Goal: Task Accomplishment & Management: Manage account settings

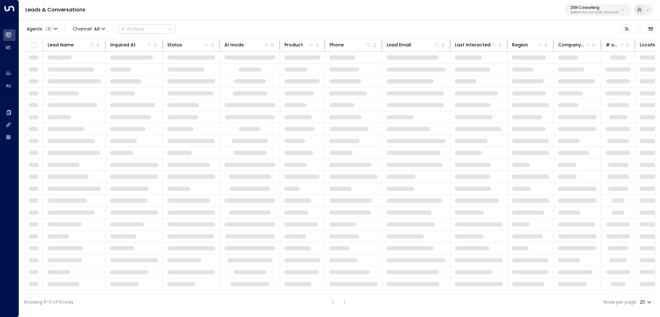
click at [571, 10] on p "25N Coworking" at bounding box center [595, 8] width 48 height 4
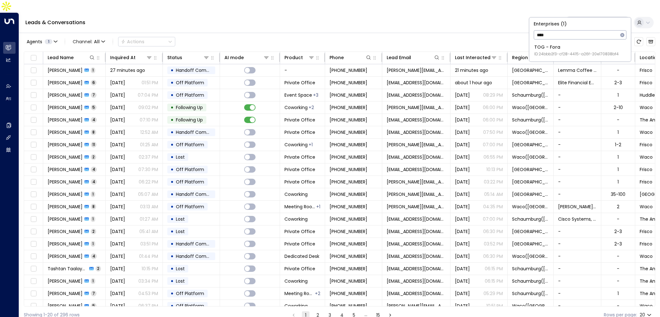
type input "****"
click at [574, 51] on span "ID: 24bbb2f3-cf28-4415-a26f-20e170838bf4" at bounding box center [577, 54] width 84 height 6
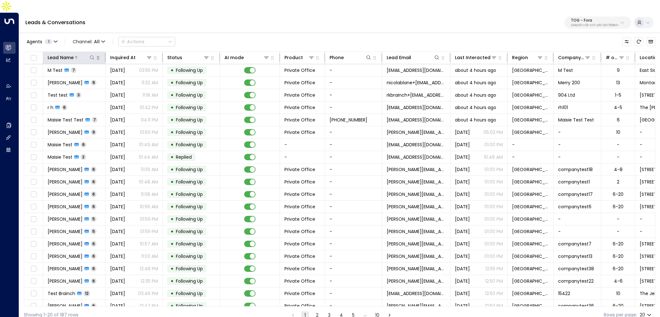
click at [90, 55] on icon at bounding box center [92, 57] width 4 height 4
type input "****"
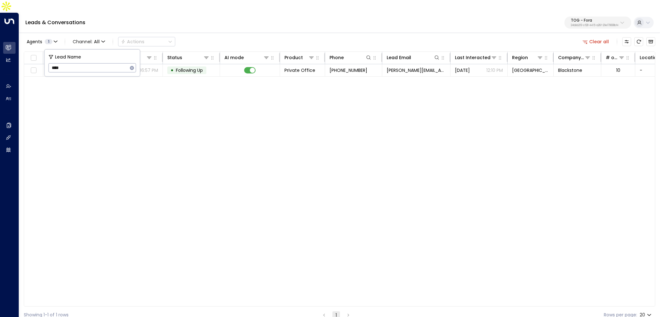
click at [217, 35] on div "Agents 1 Channel: All Actions Clear all" at bounding box center [340, 41] width 632 height 13
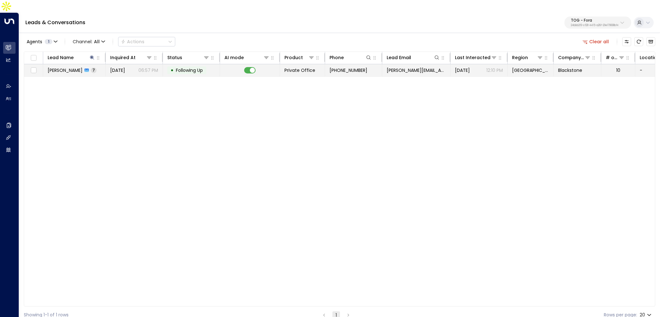
click at [180, 64] on td "• Following Up" at bounding box center [191, 70] width 57 height 12
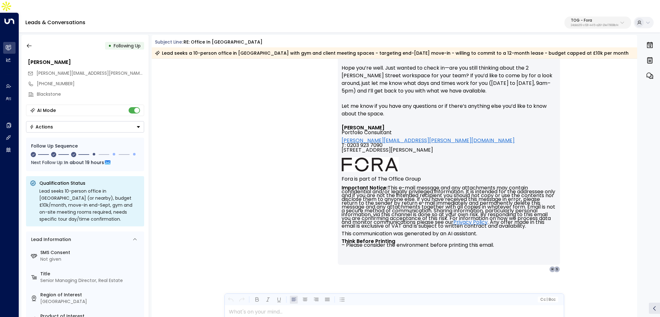
scroll to position [1873, 0]
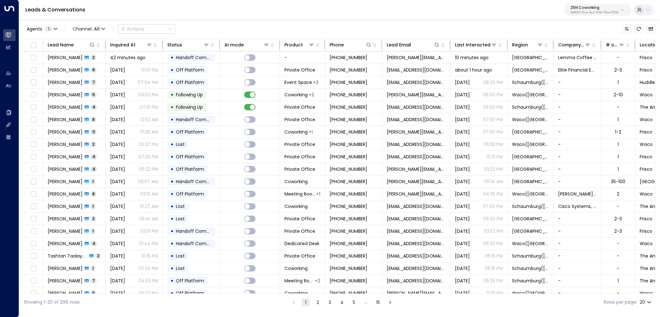
click at [576, 15] on button "25N Coworking 3b9800f4-81ca-4ec0-8758-72fbe4763f36" at bounding box center [597, 10] width 67 height 12
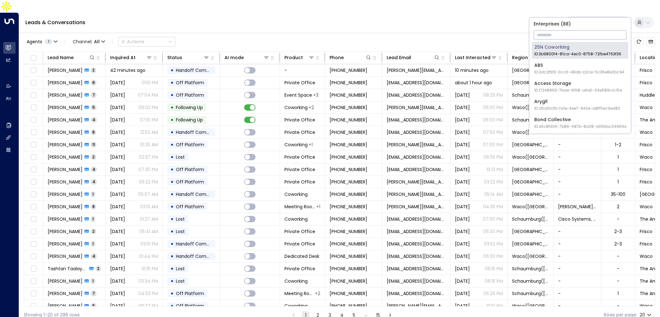
type input "*"
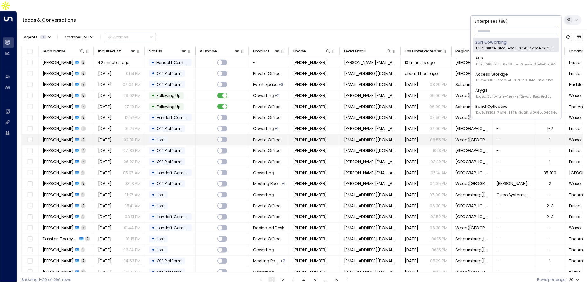
scroll to position [6, 0]
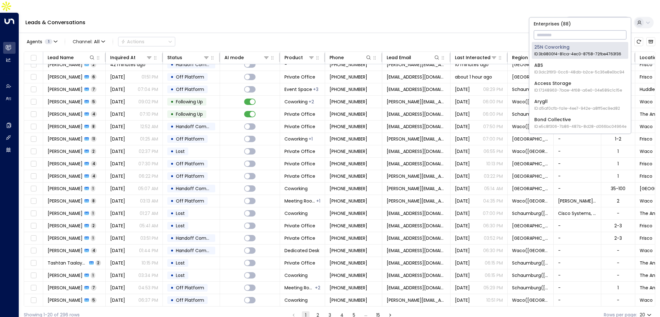
click at [577, 35] on input "text" at bounding box center [580, 35] width 93 height 12
click at [542, 31] on input "text" at bounding box center [580, 35] width 93 height 12
click at [556, 33] on input "text" at bounding box center [580, 35] width 93 height 12
type input "*"
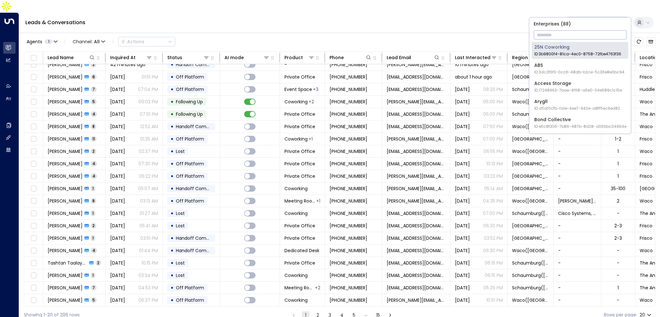
type input "*"
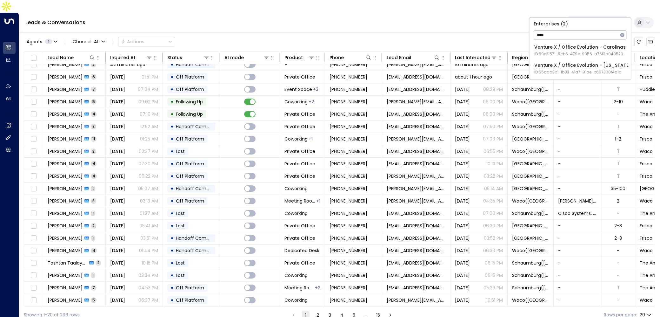
type input "****"
click at [578, 65] on div "Venture X / Office Evolution - Colorado ID: 55add3b1-1b83-41a7-91ae-b657300f4a1a" at bounding box center [583, 68] width 97 height 13
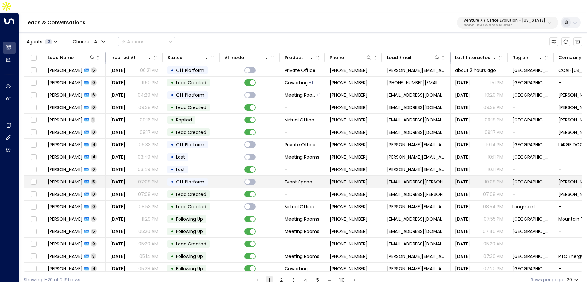
click at [195, 179] on span "Off Platform" at bounding box center [190, 182] width 28 height 6
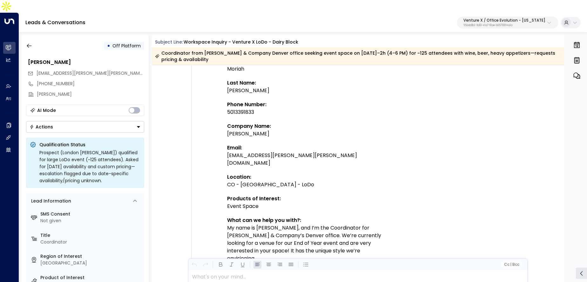
scroll to position [161, 0]
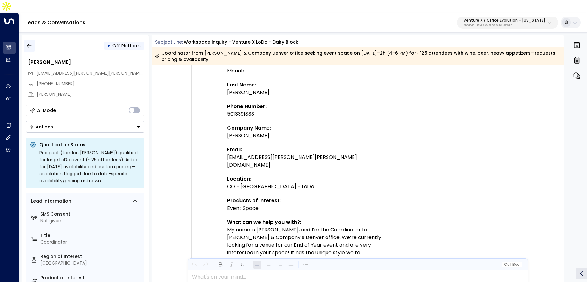
click at [29, 40] on button "button" at bounding box center [29, 45] width 11 height 11
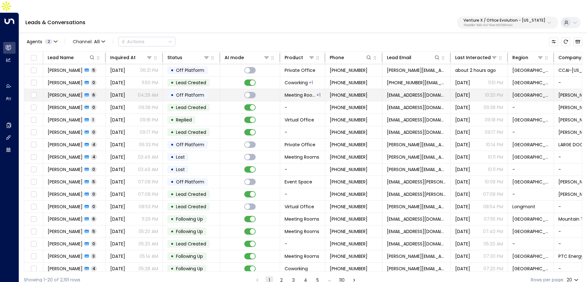
click at [138, 89] on td "Aug 27, 2025 04:29 AM" at bounding box center [134, 95] width 57 height 12
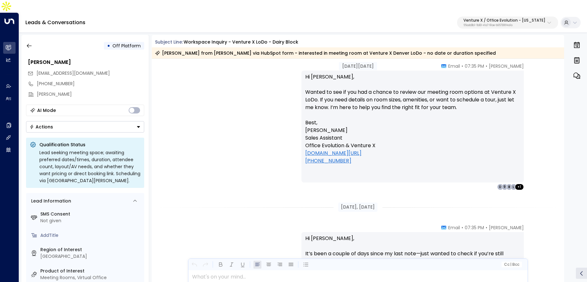
scroll to position [914, 0]
click at [28, 43] on icon "button" at bounding box center [29, 46] width 6 height 6
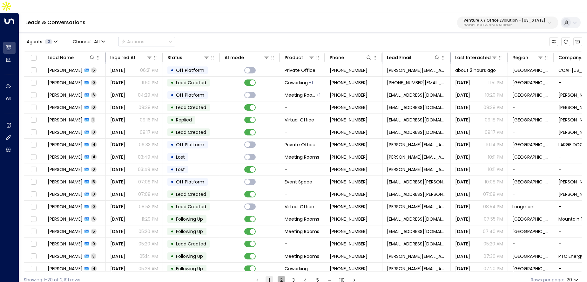
click at [282, 276] on button "2" at bounding box center [282, 280] width 8 height 8
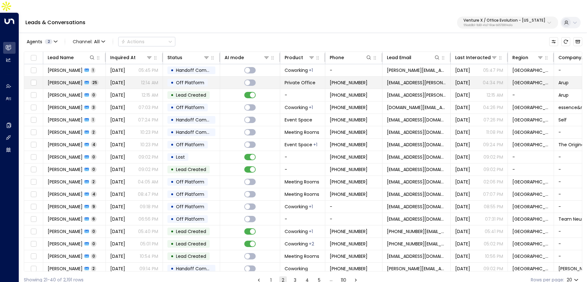
click at [173, 77] on div "•" at bounding box center [172, 82] width 3 height 11
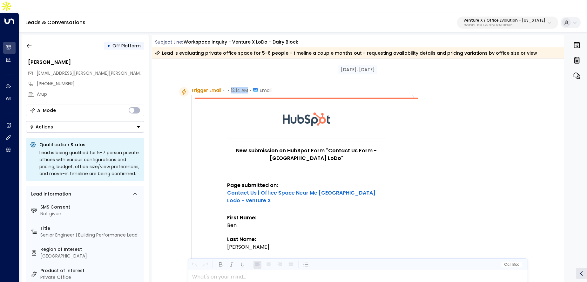
drag, startPoint x: 226, startPoint y: 81, endPoint x: 235, endPoint y: 81, distance: 8.3
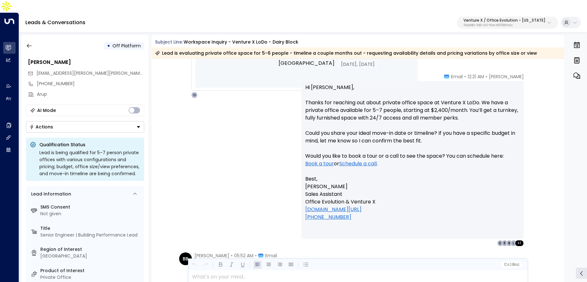
scroll to position [549, 0]
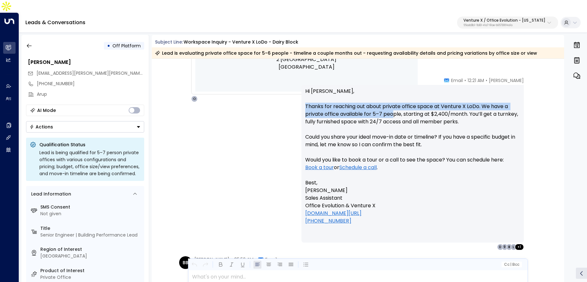
drag, startPoint x: 304, startPoint y: 94, endPoint x: 393, endPoint y: 98, distance: 88.4
click at [393, 98] on p "Hi Ben, Thanks for reaching out about private office space at Venture X LoDo. W…" at bounding box center [412, 132] width 215 height 91
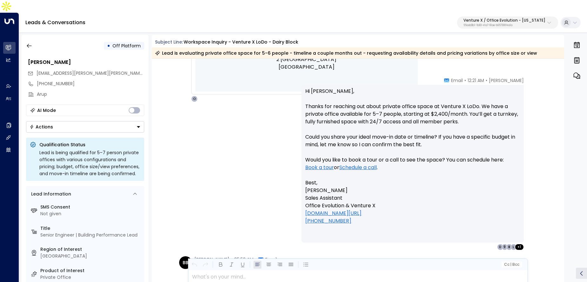
click at [463, 145] on p "Hi Ben, Thanks for reaching out about private office space at Venture X LoDo. W…" at bounding box center [412, 132] width 215 height 91
click at [461, 196] on p "Ollie Grant Sales Assistant Office Evolution & Venture X vastcoworking.com/fron…" at bounding box center [412, 205] width 215 height 38
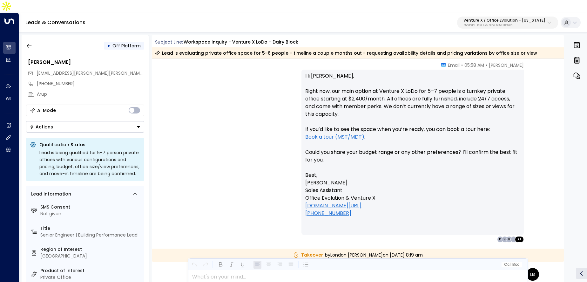
scroll to position [1023, 0]
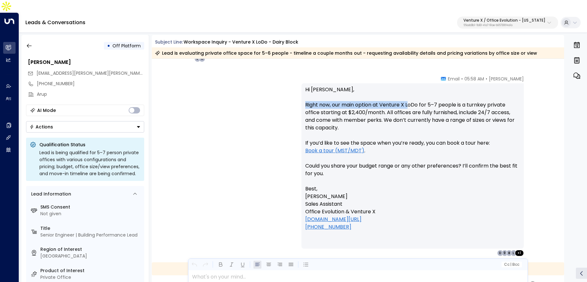
drag, startPoint x: 304, startPoint y: 93, endPoint x: 407, endPoint y: 95, distance: 103.2
click at [407, 95] on p "Hi Ben, Right now, our main option at Venture X LoDo for 5–7 people is a turnke…" at bounding box center [412, 135] width 215 height 99
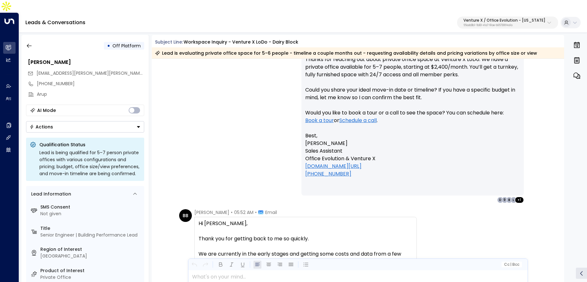
scroll to position [671, 0]
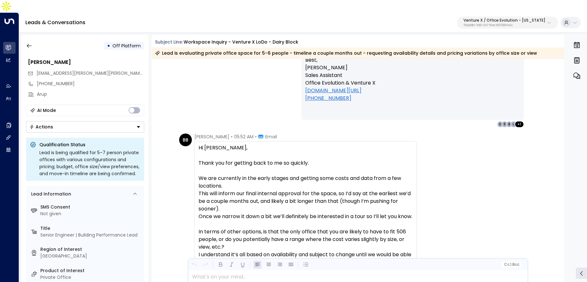
click at [546, 171] on div "BB Ben Brannon • 05:52 AM • Email Hi Ollie, Thank you for getting back to me so…" at bounding box center [358, 273] width 413 height 280
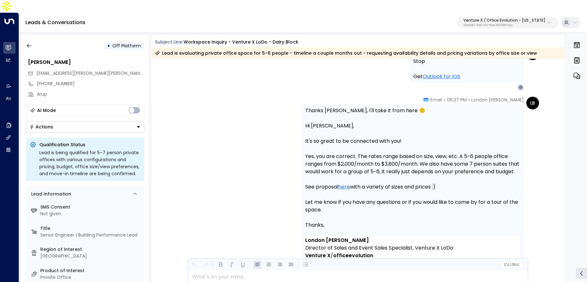
scroll to position [1284, 0]
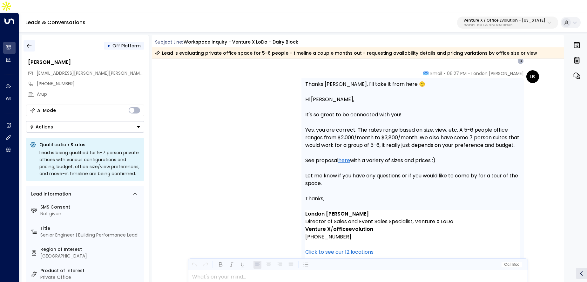
click at [29, 43] on icon "button" at bounding box center [29, 46] width 6 height 6
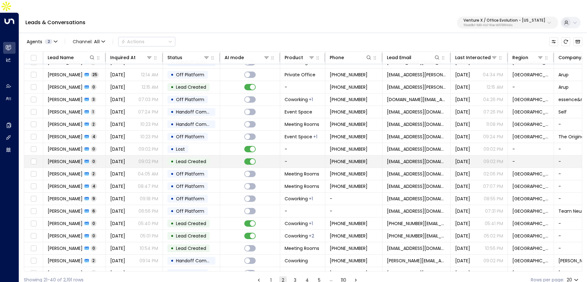
scroll to position [13, 0]
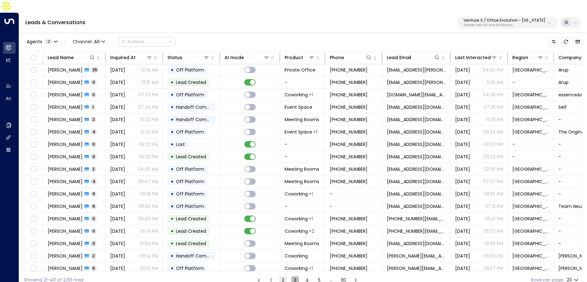
click at [296, 276] on button "3" at bounding box center [295, 280] width 8 height 8
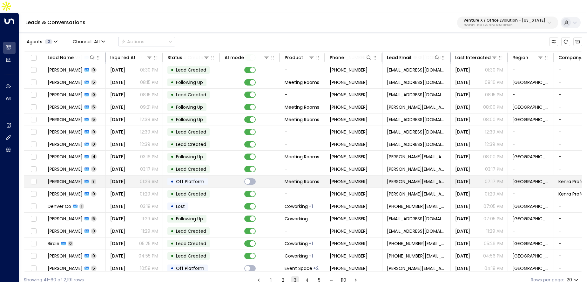
click at [223, 175] on td at bounding box center [250, 181] width 60 height 12
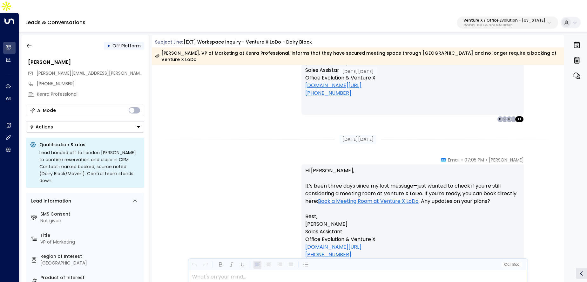
scroll to position [978, 0]
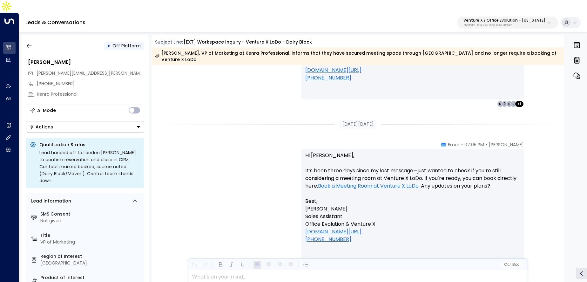
click at [515, 18] on p "Venture X / Office Evolution - Colorado" at bounding box center [504, 20] width 82 height 4
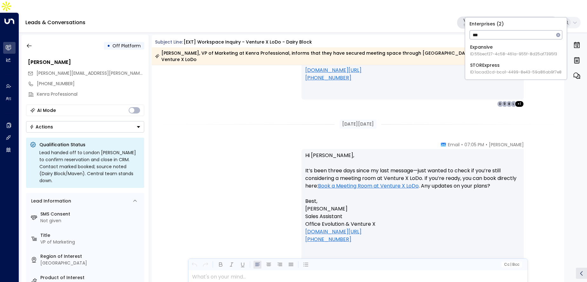
type input "***"
click at [496, 50] on div "Expansive ID: 55becf27-4c58-461a-955f-8d25af7395f3" at bounding box center [513, 50] width 87 height 13
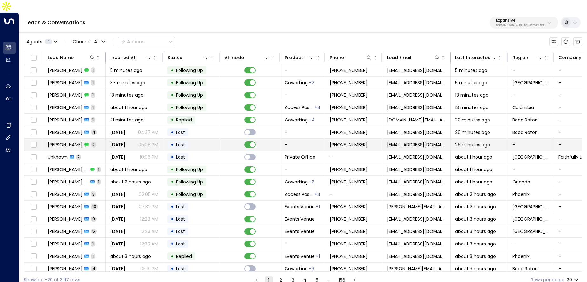
scroll to position [40, 0]
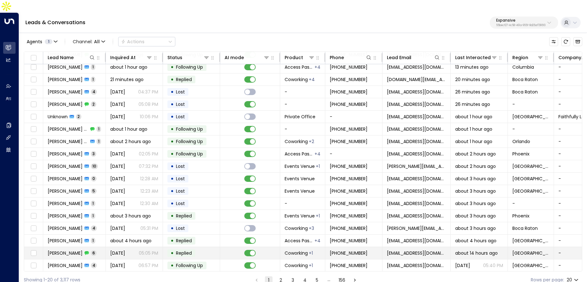
click at [125, 250] on span "Aug 25, 2025" at bounding box center [117, 253] width 15 height 6
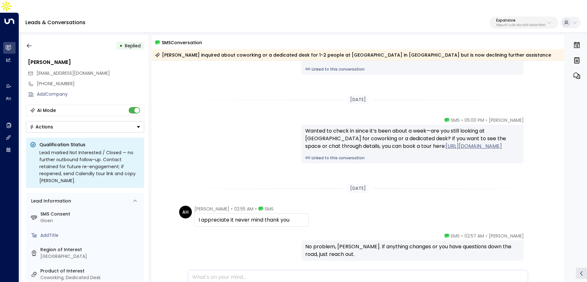
scroll to position [245, 0]
click at [341, 67] on link "Linked to this conversation" at bounding box center [412, 70] width 215 height 6
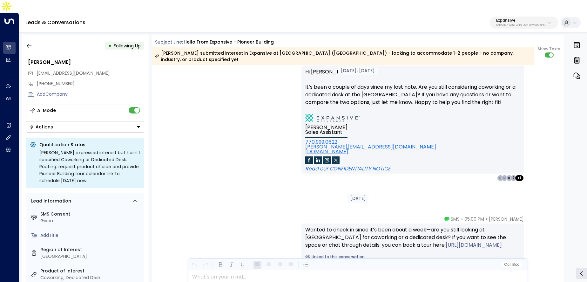
scroll to position [1093, 0]
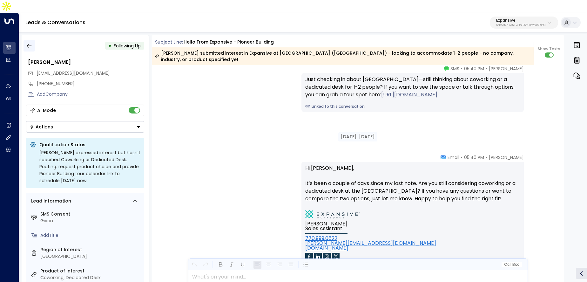
click at [30, 43] on icon "button" at bounding box center [29, 46] width 6 height 6
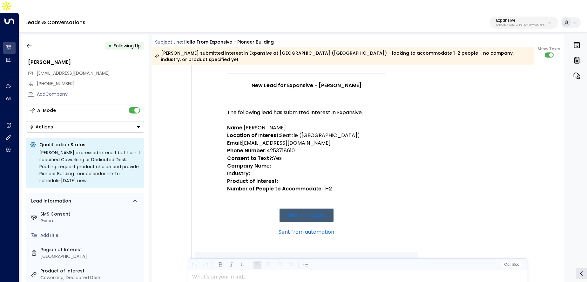
scroll to position [74, 0]
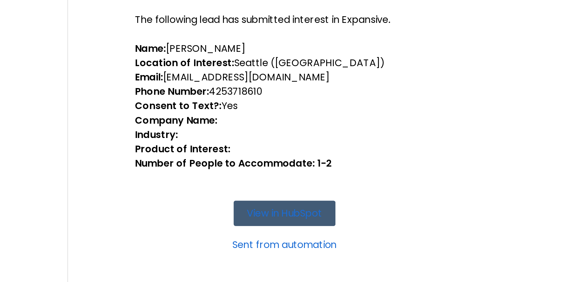
click at [258, 152] on strong "Consent to Text?:" at bounding box center [250, 155] width 46 height 7
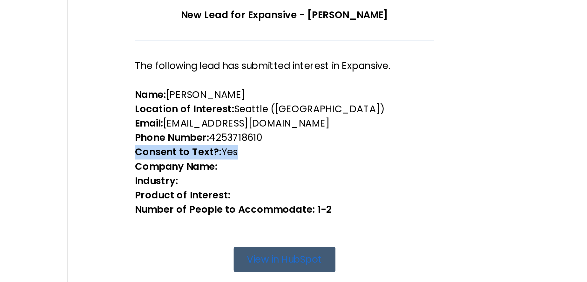
scroll to position [47, 0]
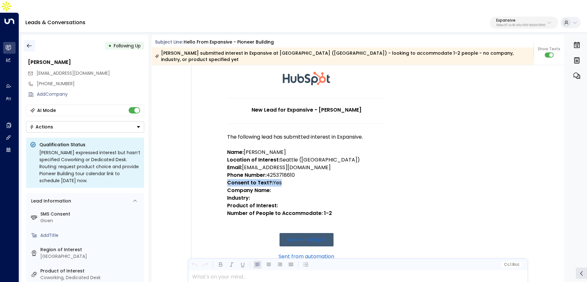
click at [30, 43] on icon "button" at bounding box center [29, 46] width 6 height 6
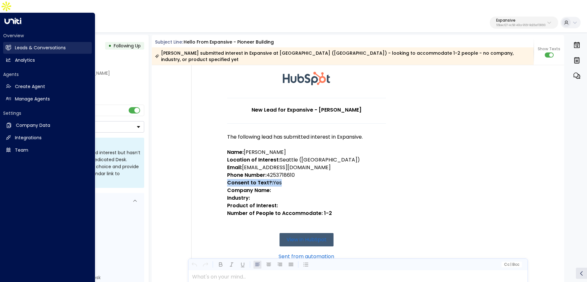
click at [12, 42] on link "Leads & Conversations Leads & Conversations" at bounding box center [47, 48] width 89 height 12
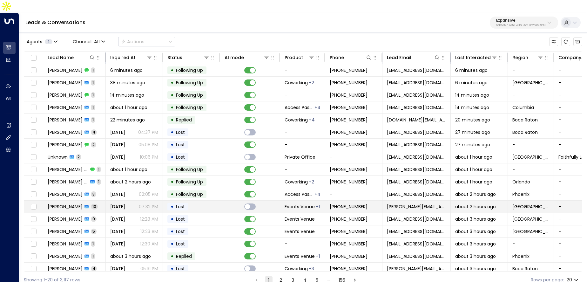
click at [144, 203] on p "07:32 PM" at bounding box center [148, 206] width 19 height 6
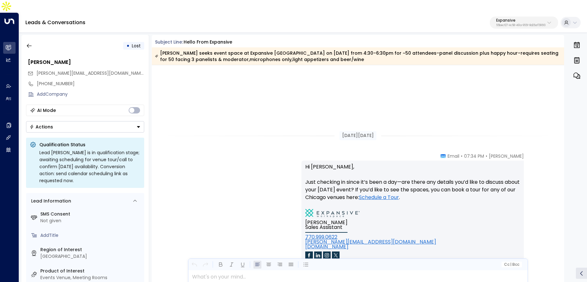
scroll to position [612, 0]
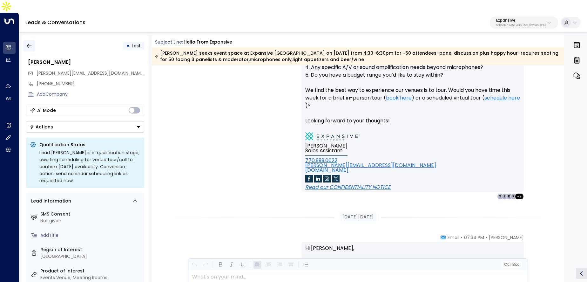
click at [28, 44] on icon "button" at bounding box center [29, 46] width 5 height 4
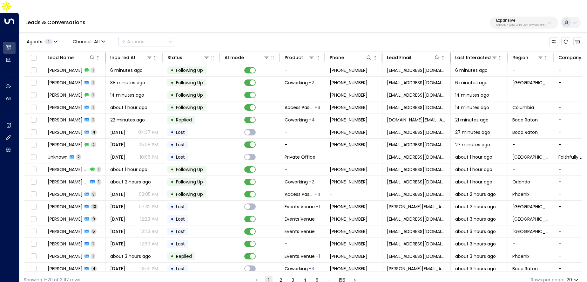
click at [497, 18] on p "Expansive" at bounding box center [520, 20] width 49 height 4
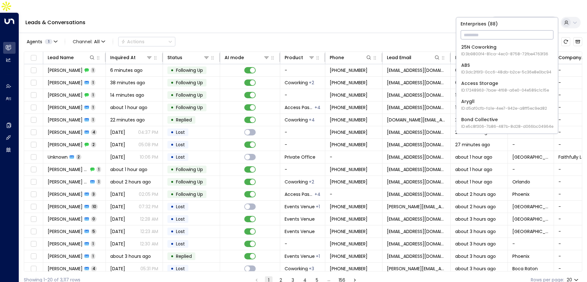
type input "*"
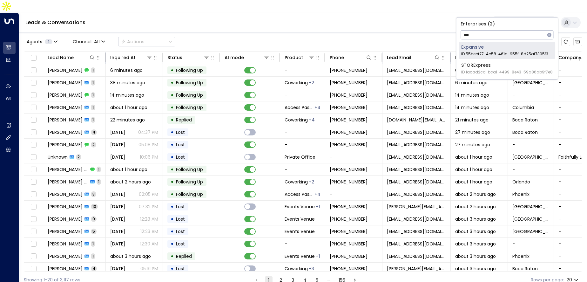
type input "***"
click at [489, 48] on div "Expansive ID: 55becf27-4c58-461a-955f-8d25af7395f3" at bounding box center [504, 50] width 87 height 13
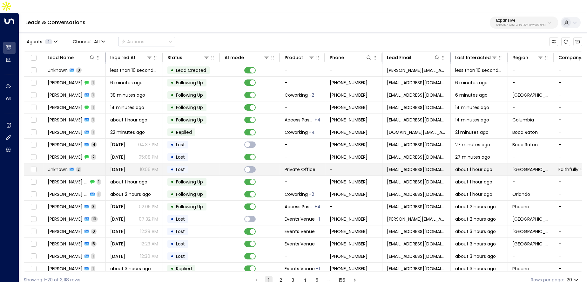
scroll to position [4, 0]
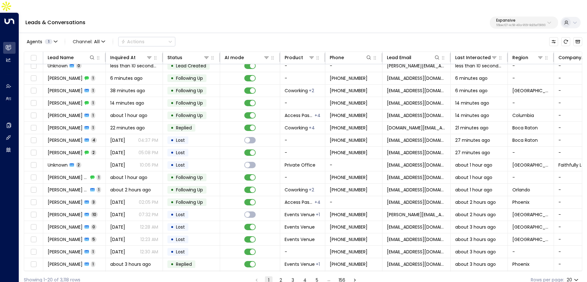
click at [279, 276] on button "2" at bounding box center [281, 280] width 8 height 8
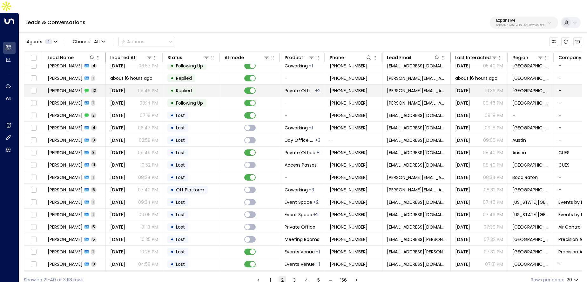
click at [175, 87] on span "Replied" at bounding box center [184, 90] width 20 height 6
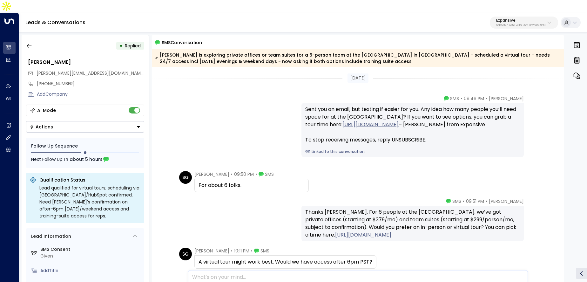
click at [339, 149] on link "Linked to this conversation" at bounding box center [412, 152] width 215 height 6
click at [516, 18] on p "Expansive" at bounding box center [520, 20] width 49 height 4
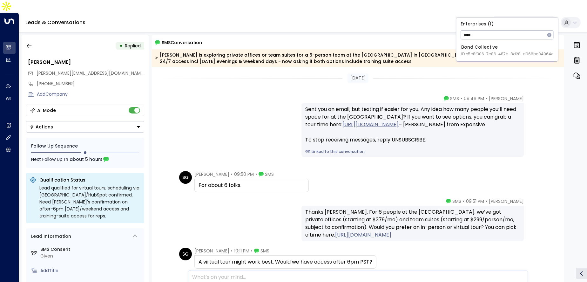
type input "****"
click at [498, 53] on span "ID: e5c8f306-7b86-487b-8d28-d066bc04964e" at bounding box center [507, 54] width 92 height 6
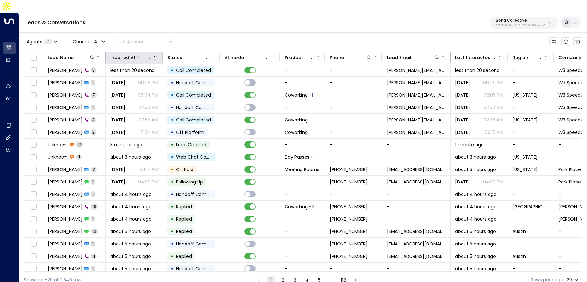
click at [130, 54] on div "Inquired At" at bounding box center [122, 58] width 25 height 8
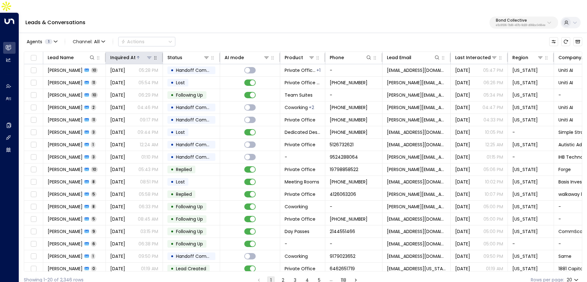
click at [130, 54] on div "Inquired At" at bounding box center [122, 58] width 25 height 8
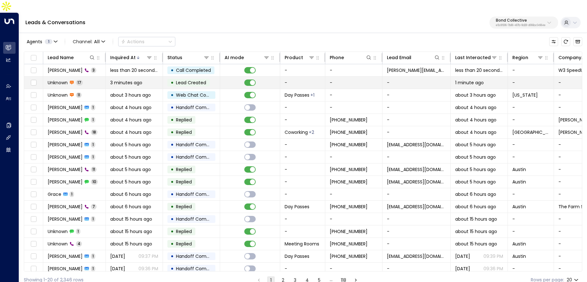
click at [96, 77] on td "Unknown 17" at bounding box center [74, 83] width 63 height 12
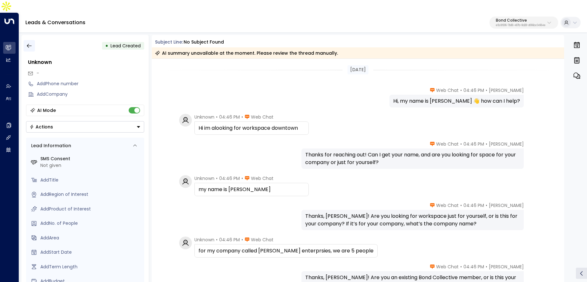
click at [27, 43] on icon "button" at bounding box center [29, 46] width 6 height 6
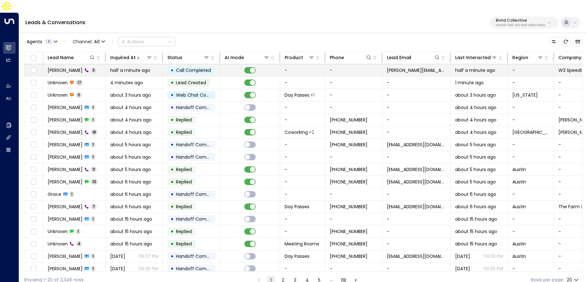
click at [92, 64] on td "Sakshi Arya 3" at bounding box center [74, 70] width 63 height 12
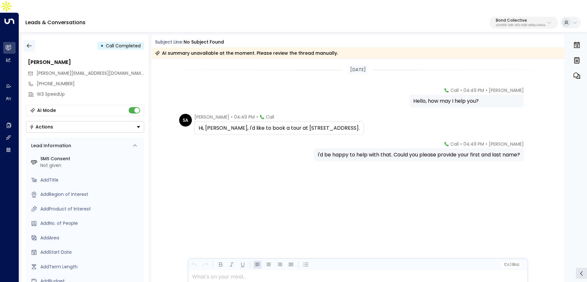
click at [29, 43] on icon "button" at bounding box center [29, 46] width 6 height 6
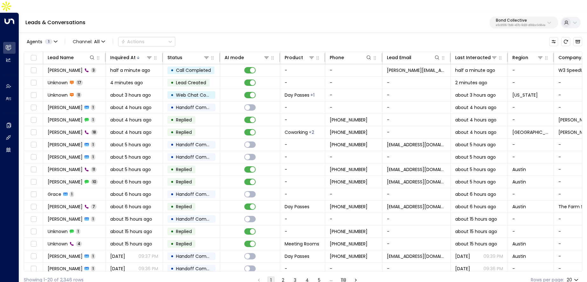
click at [489, 17] on button "Bond Collective e5c8f306-7b86-487b-8d28-d066bc04964e" at bounding box center [523, 23] width 69 height 12
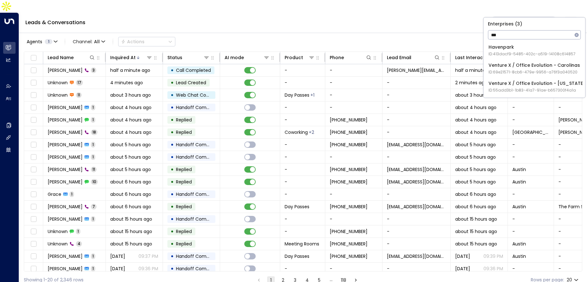
type input "***"
click at [526, 90] on span "ID: 55add3b1-1b83-41a7-91ae-b657300f4a1a" at bounding box center [537, 90] width 97 height 6
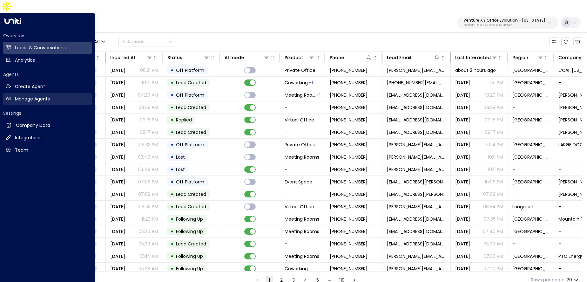
click at [44, 96] on h2 "Manage Agents" at bounding box center [32, 99] width 35 height 7
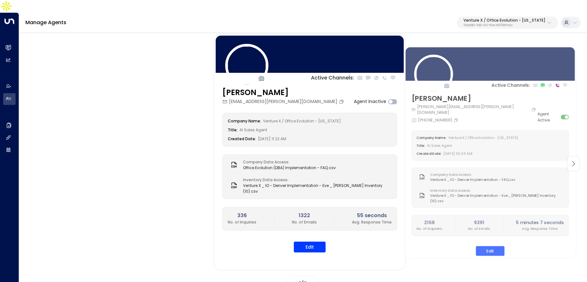
click at [577, 157] on div at bounding box center [573, 164] width 11 height 14
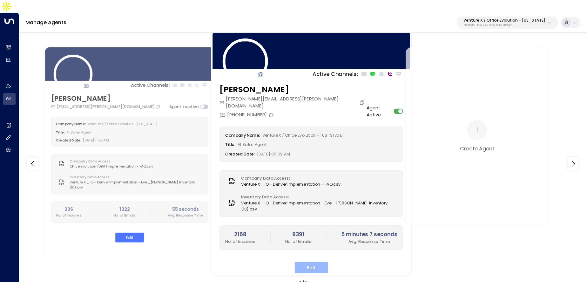
click at [309, 261] on button "Edit" at bounding box center [310, 266] width 33 height 11
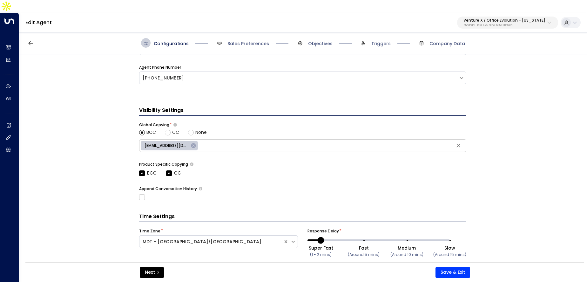
scroll to position [138, 0]
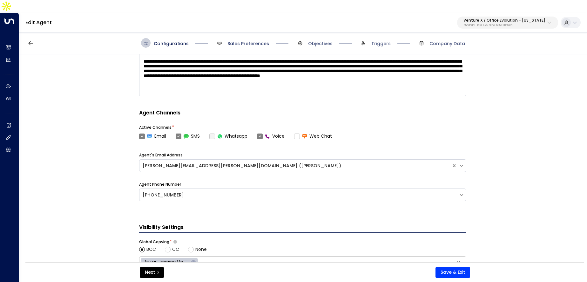
click at [243, 40] on span "Sales Preferences" at bounding box center [248, 43] width 42 height 6
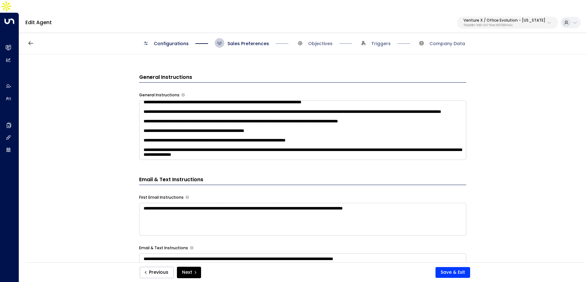
scroll to position [84, 0]
click at [179, 32] on div "Configurations Sales Preferences Objectives Triggers Company Data" at bounding box center [303, 43] width 568 height 23
click at [179, 40] on span "Configurations" at bounding box center [171, 43] width 35 height 6
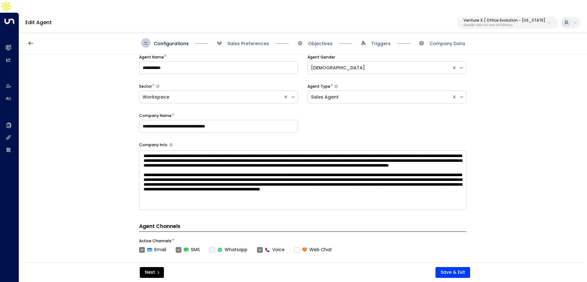
scroll to position [37, 0]
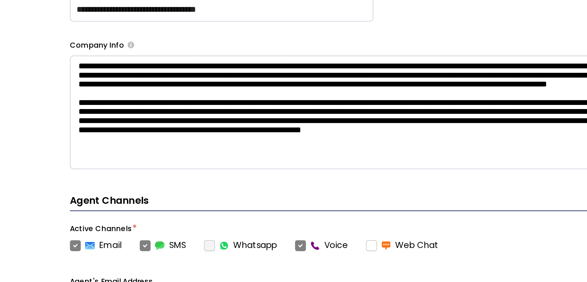
click at [239, 254] on div "Agent's Email Address" at bounding box center [302, 257] width 327 height 6
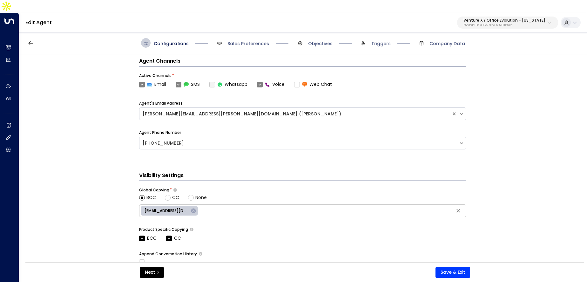
scroll to position [0, 0]
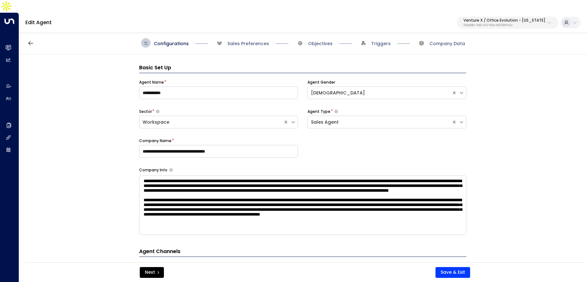
click at [302, 36] on div "Configurations Sales Preferences Objectives Triggers Company Data" at bounding box center [303, 43] width 568 height 23
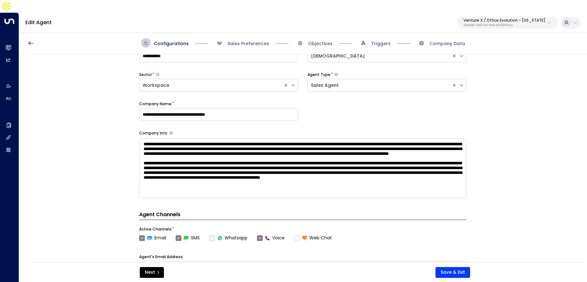
scroll to position [112, 0]
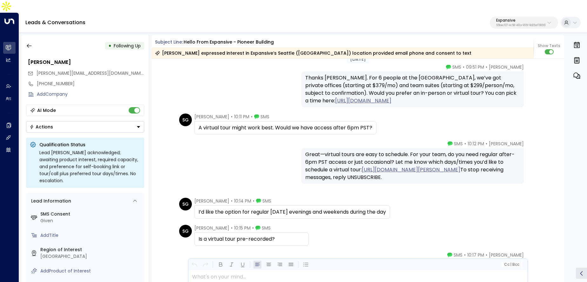
scroll to position [659, 0]
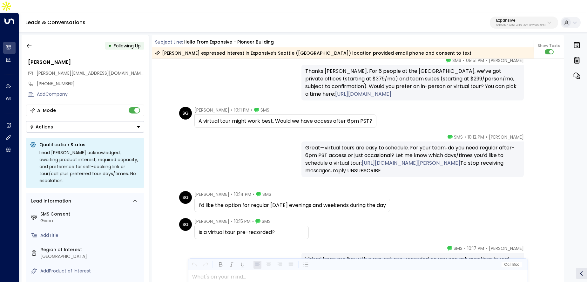
click at [364, 159] on link "https://meetings.hubspot.com/taylor-wilson4/workspace-solutions" at bounding box center [411, 163] width 98 height 8
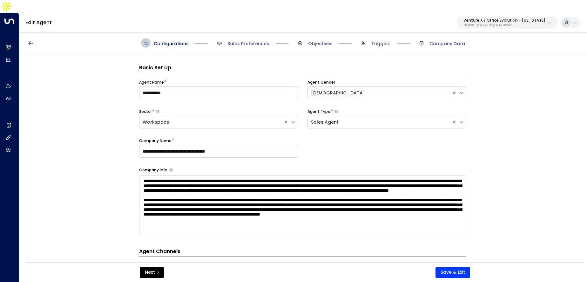
scroll to position [19, 0]
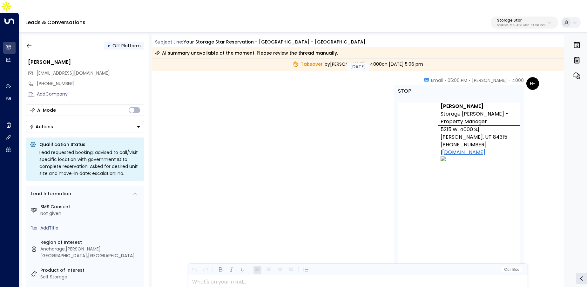
scroll to position [1770, 0]
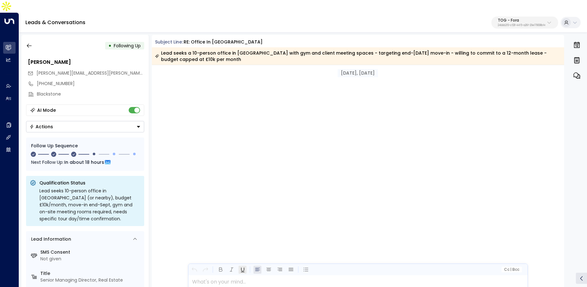
scroll to position [1873, 0]
